Goal: Information Seeking & Learning: Learn about a topic

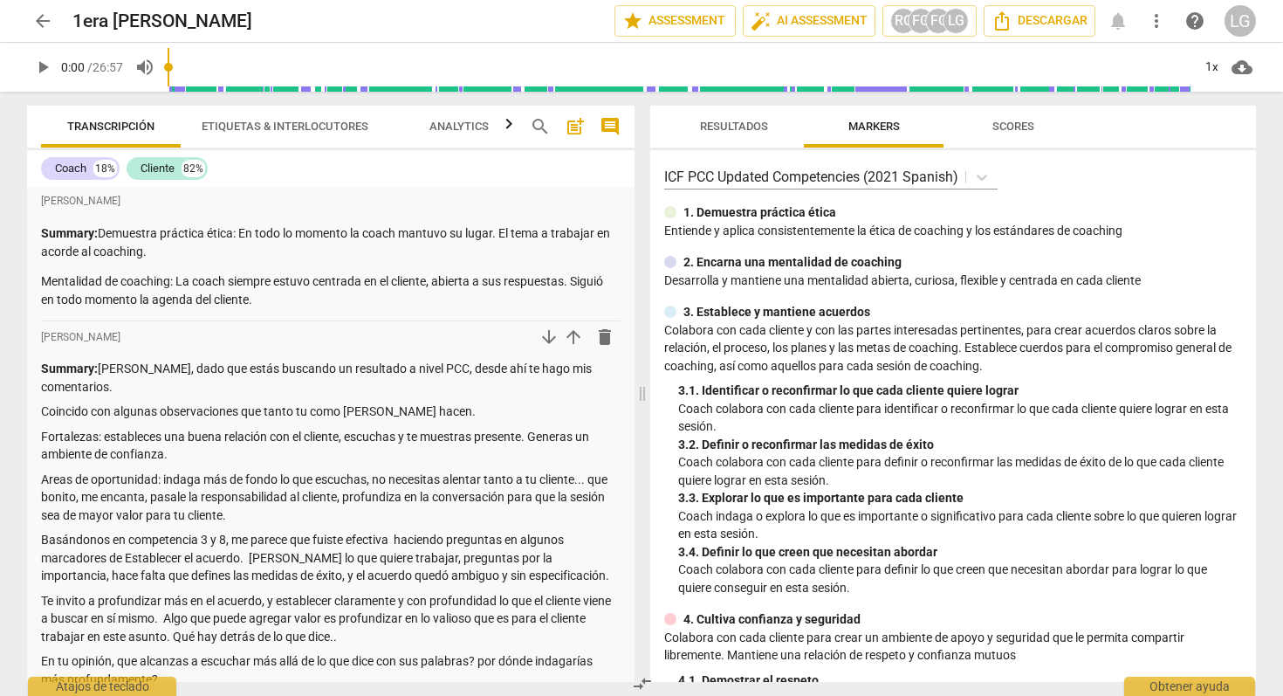
click at [40, 17] on span "arrow_back" at bounding box center [42, 20] width 21 height 21
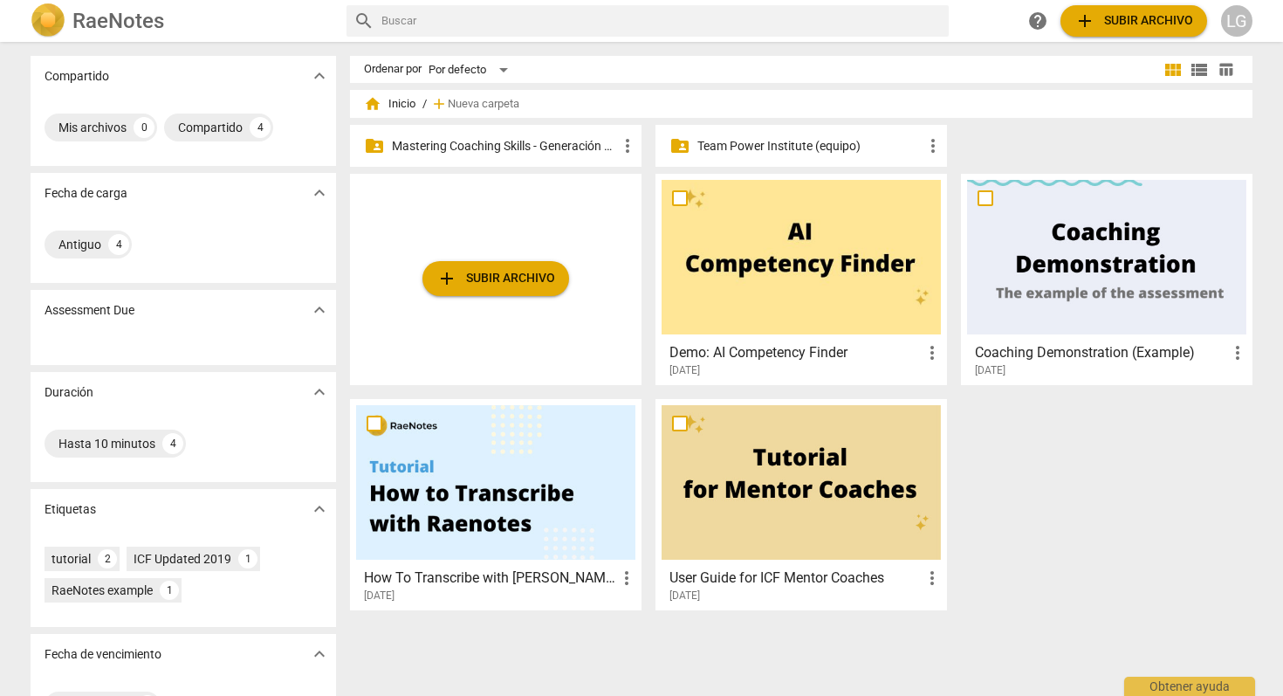
click at [565, 143] on p "Mastering Coaching Skills - Generación 31" at bounding box center [504, 146] width 225 height 18
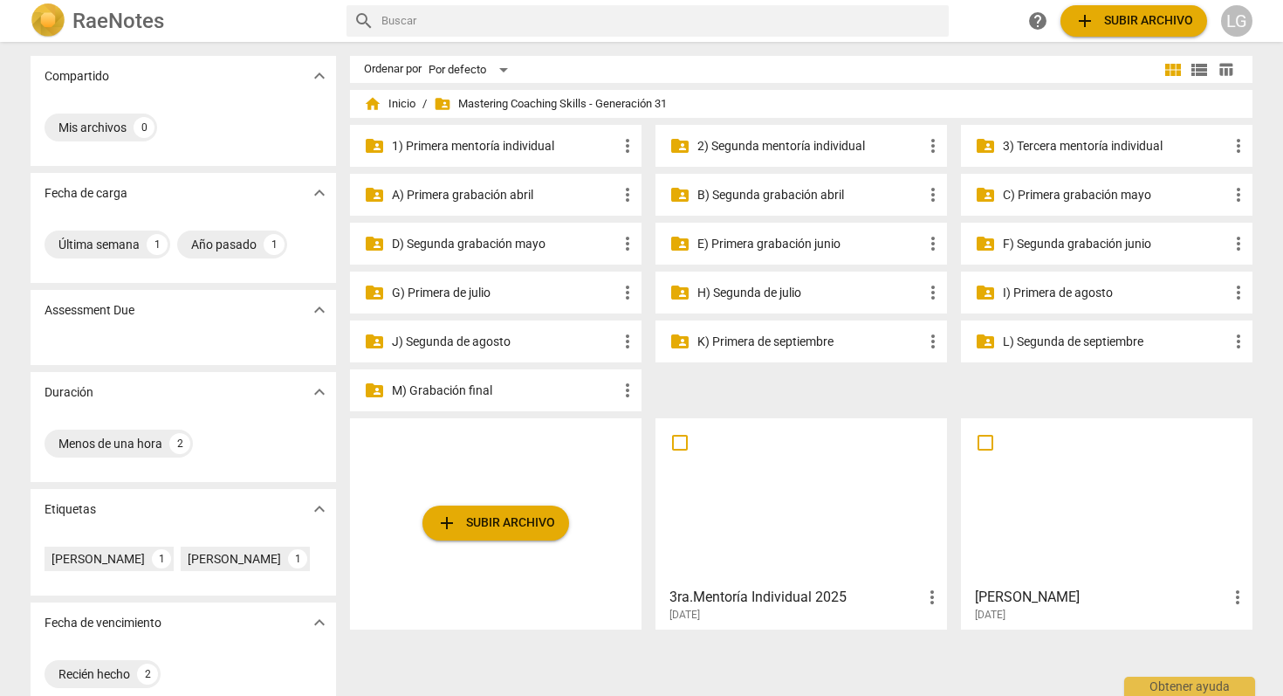
click at [1077, 144] on p "3) Tercera mentoría individual" at bounding box center [1115, 146] width 225 height 18
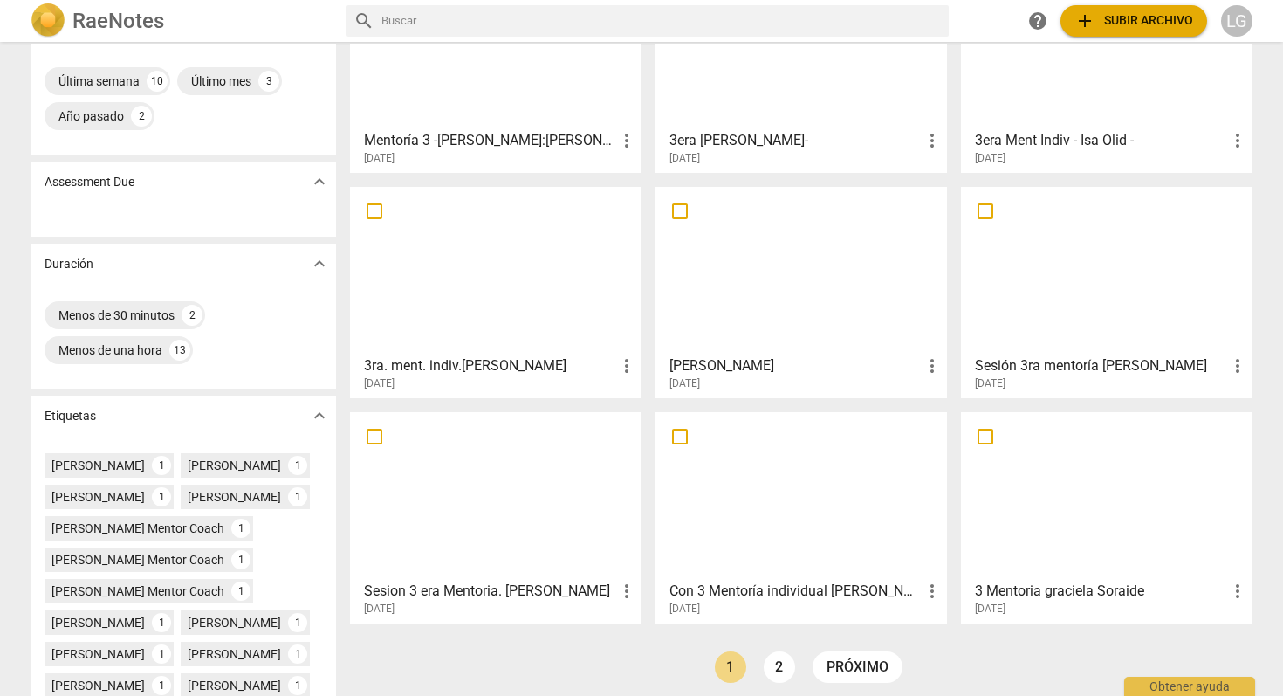
scroll to position [414, 0]
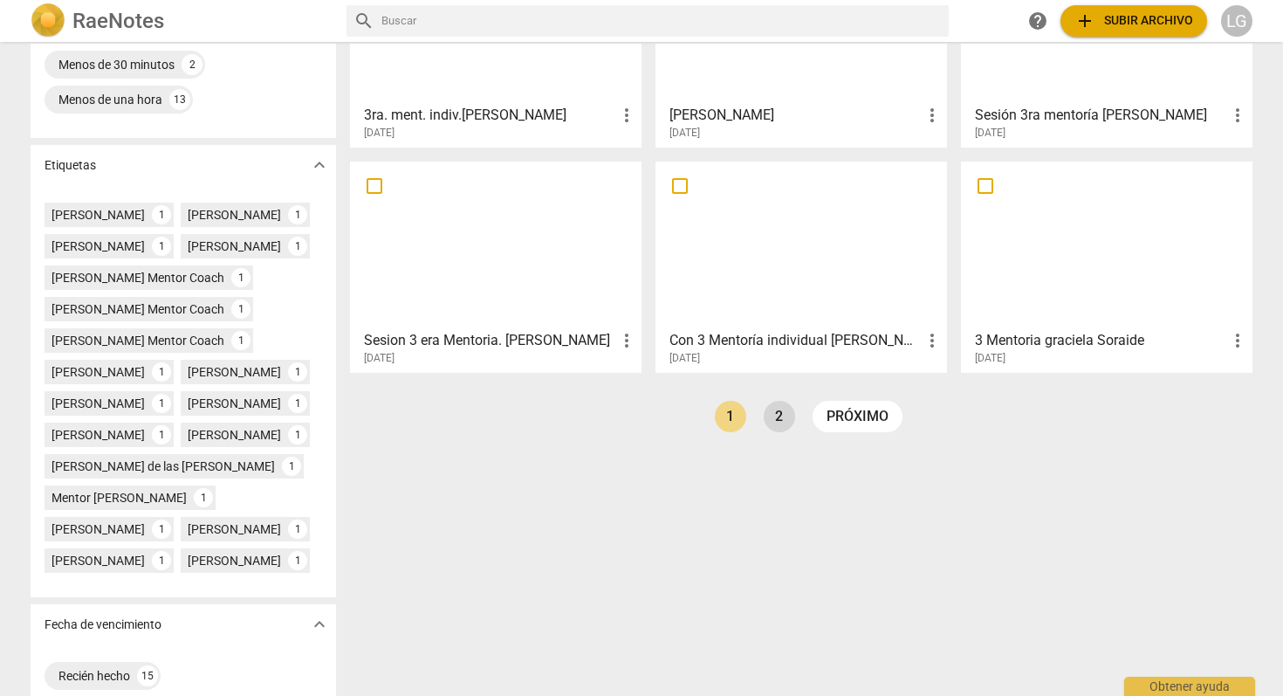
click at [780, 416] on link "2" at bounding box center [779, 416] width 31 height 31
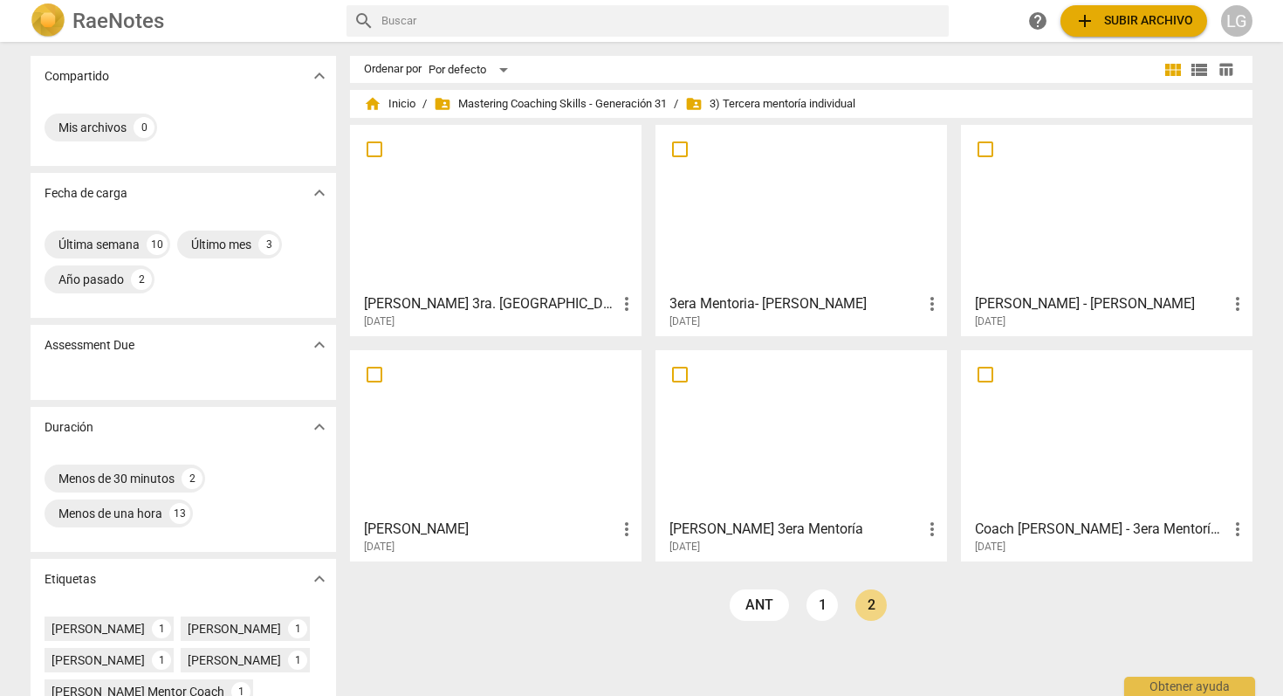
click at [732, 261] on div at bounding box center [801, 208] width 279 height 155
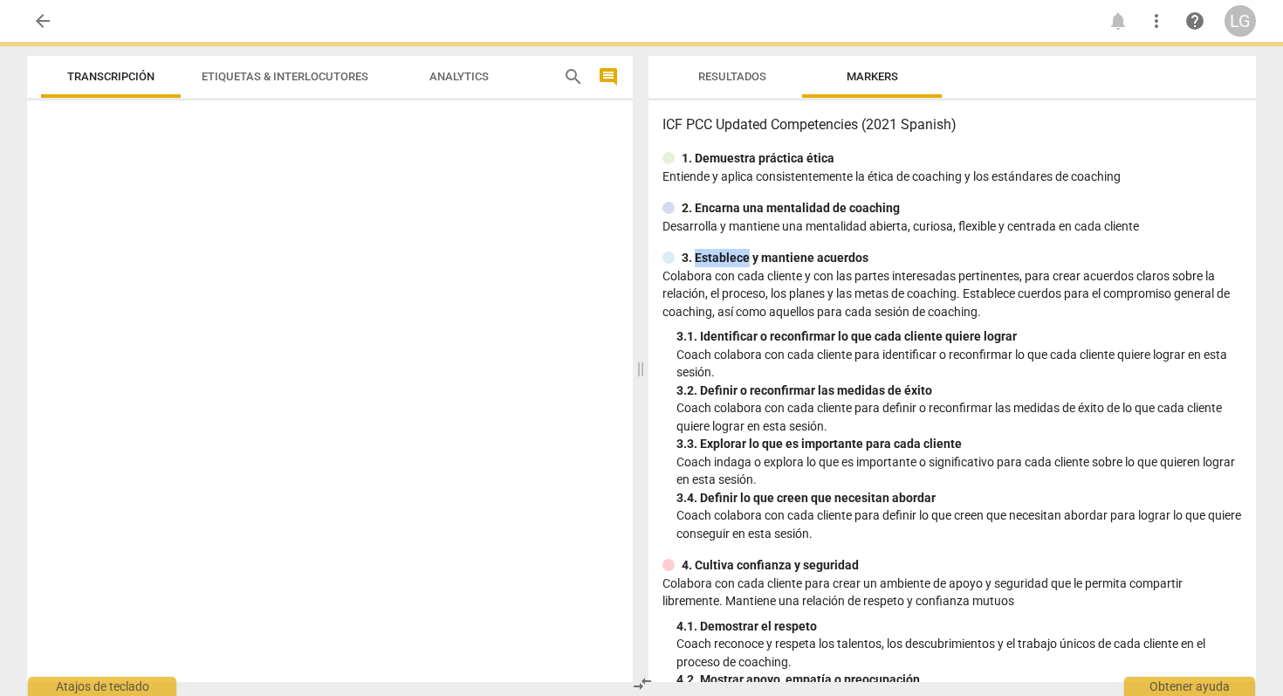
click at [732, 261] on p "3. Establece y mantiene acuerdos" at bounding box center [775, 258] width 187 height 18
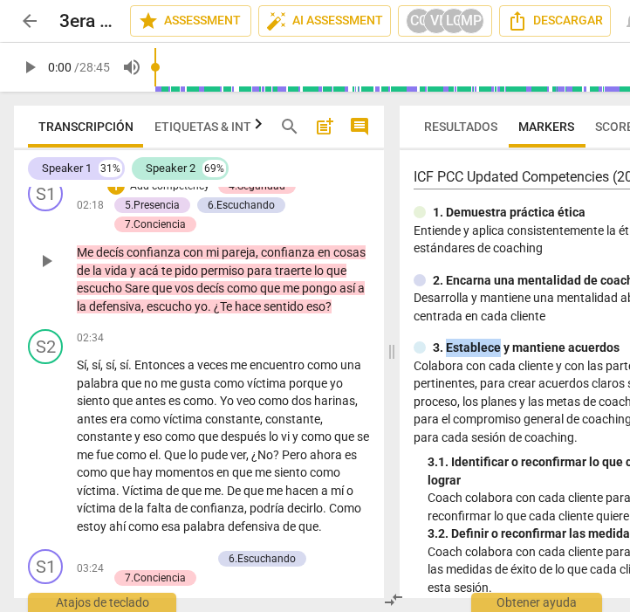
scroll to position [1120, 0]
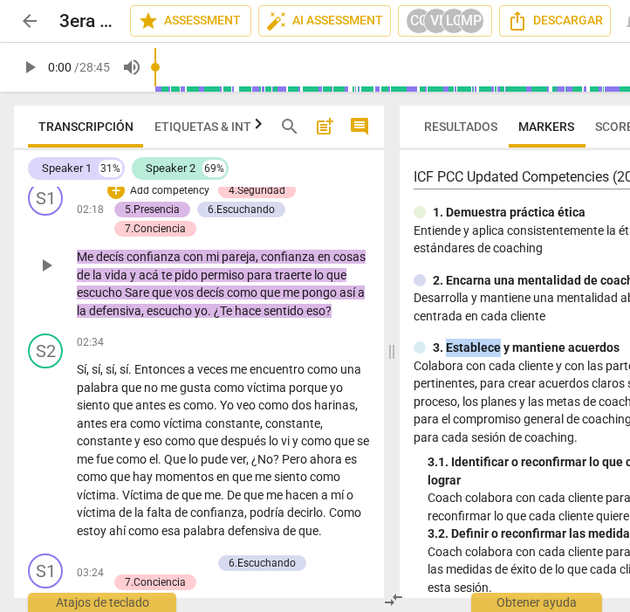
click at [154, 217] on div "5.Presencia" at bounding box center [152, 210] width 55 height 16
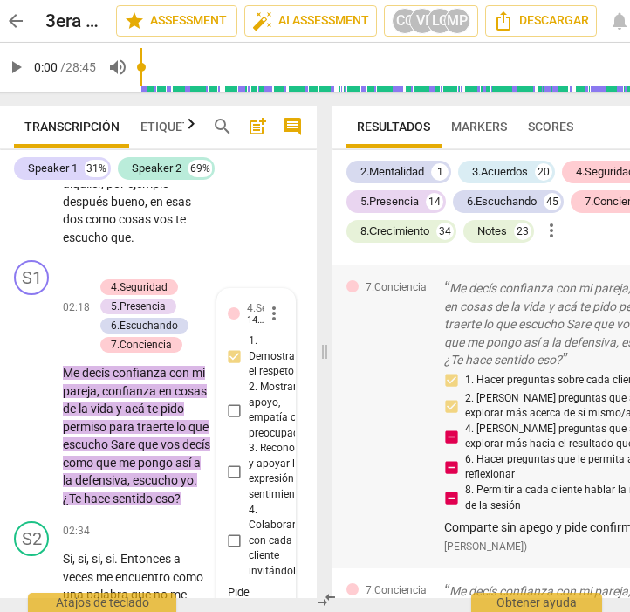
scroll to position [3713, 0]
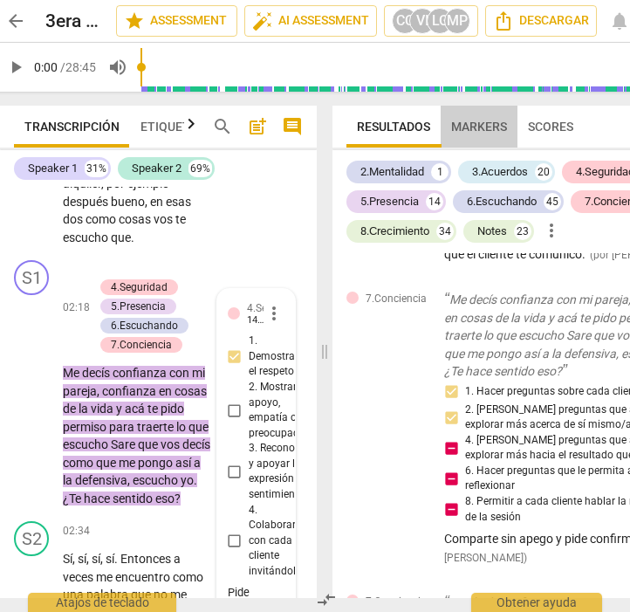
click at [479, 130] on span "Markers" at bounding box center [479, 127] width 56 height 14
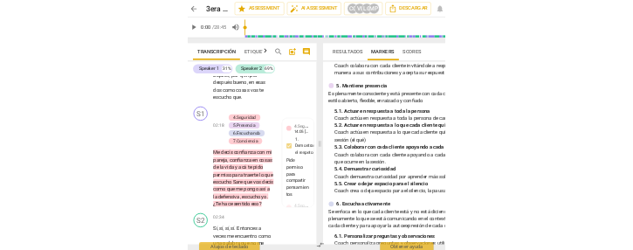
scroll to position [762, 0]
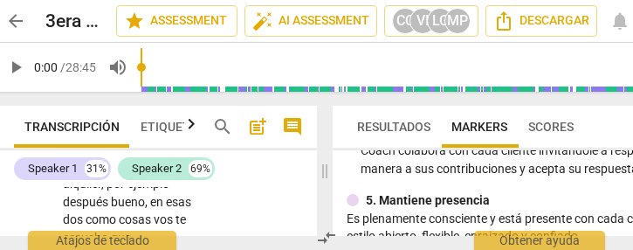
click at [368, 237] on div "Resultados Markers Scores ICF PCC Updated Competencies (2021 Spanish) 1. Demues…" at bounding box center [549, 171] width 446 height 158
click at [401, 238] on div "Resultados Markers Scores ICF PCC Updated Competencies (2021 Spanish) 1. Demues…" at bounding box center [549, 171] width 446 height 158
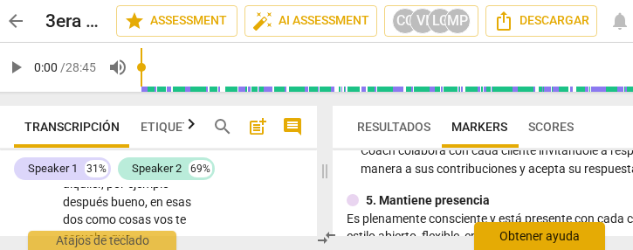
click at [517, 237] on div "Obtener ayuda" at bounding box center [539, 236] width 131 height 28
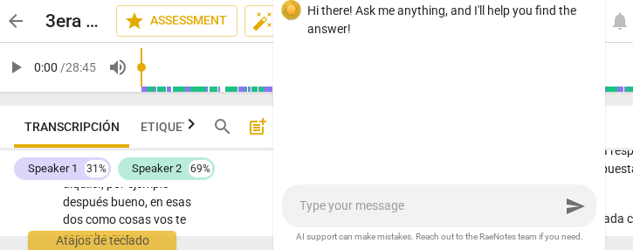
click at [237, 166] on div "Speaker 1 31% Speaker 2 69%" at bounding box center [158, 169] width 289 height 30
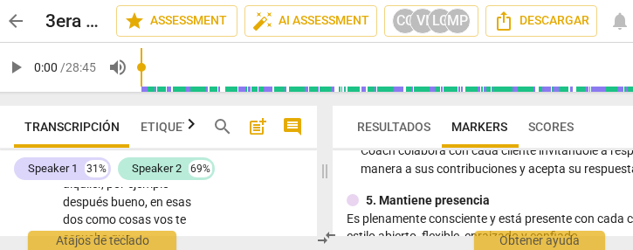
click at [273, 203] on div "S2 play_arrow pause 01:40 + Add competency keyboard_arrow_right Me pasa por eje…" at bounding box center [158, 62] width 317 height 383
click at [394, 175] on p "Coach colabora con cada cliente invitándole a responder de cualquier manera a s…" at bounding box center [552, 159] width 383 height 36
click at [499, 188] on div "ICF PCC Updated Competencies (2021 Spanish) 1. Demuestra práctica ética Entie…" at bounding box center [545, 193] width 425 height 86
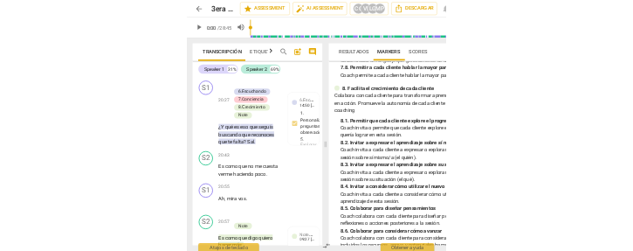
scroll to position [0, 7]
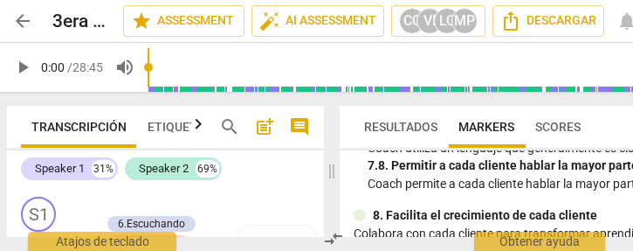
click at [289, 141] on div "search post_add comment" at bounding box center [264, 127] width 105 height 42
click at [335, 246] on span "compare_arrows" at bounding box center [333, 238] width 21 height 21
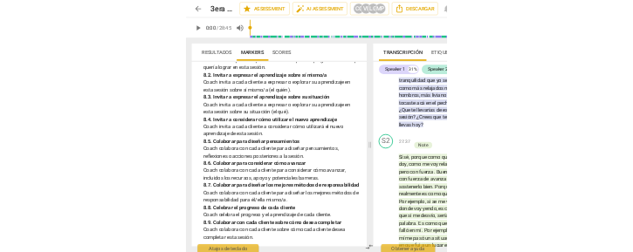
scroll to position [2300, 0]
